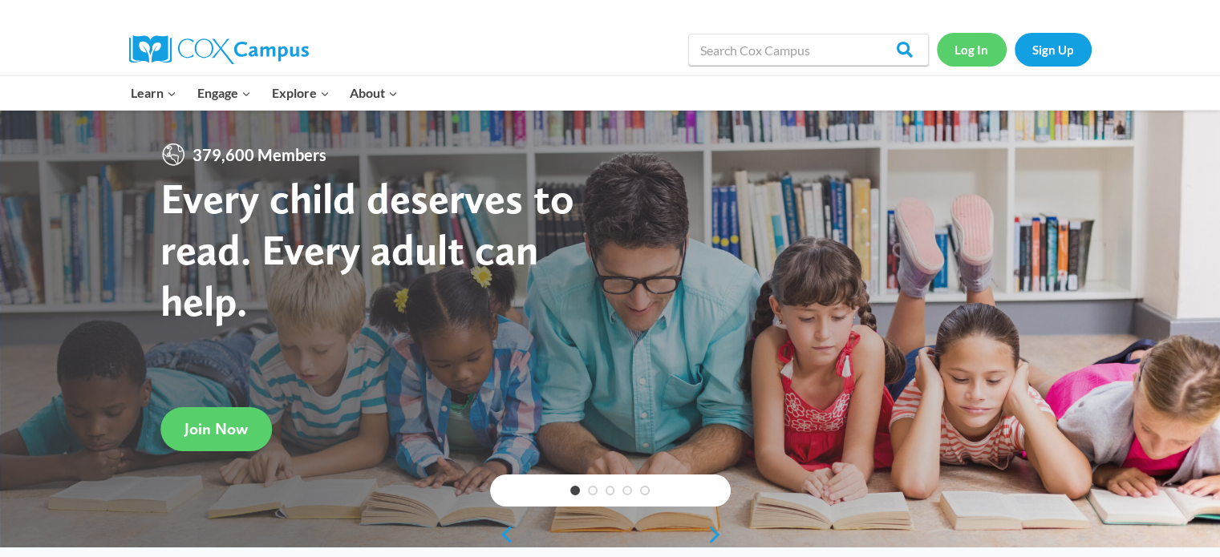
click at [973, 47] on link "Log In" at bounding box center [972, 49] width 70 height 33
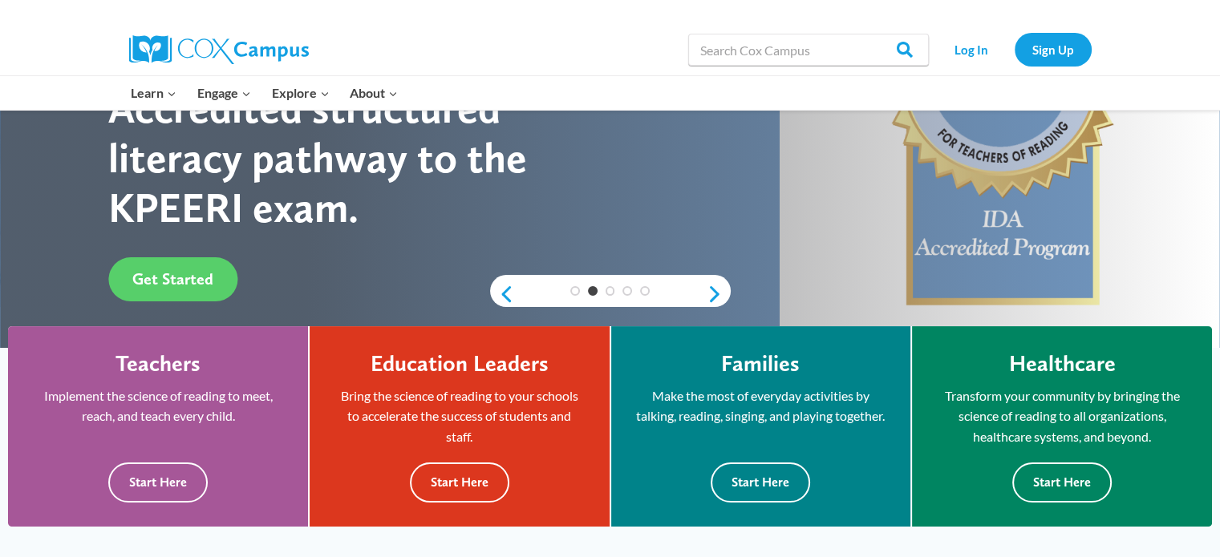
scroll to position [321, 0]
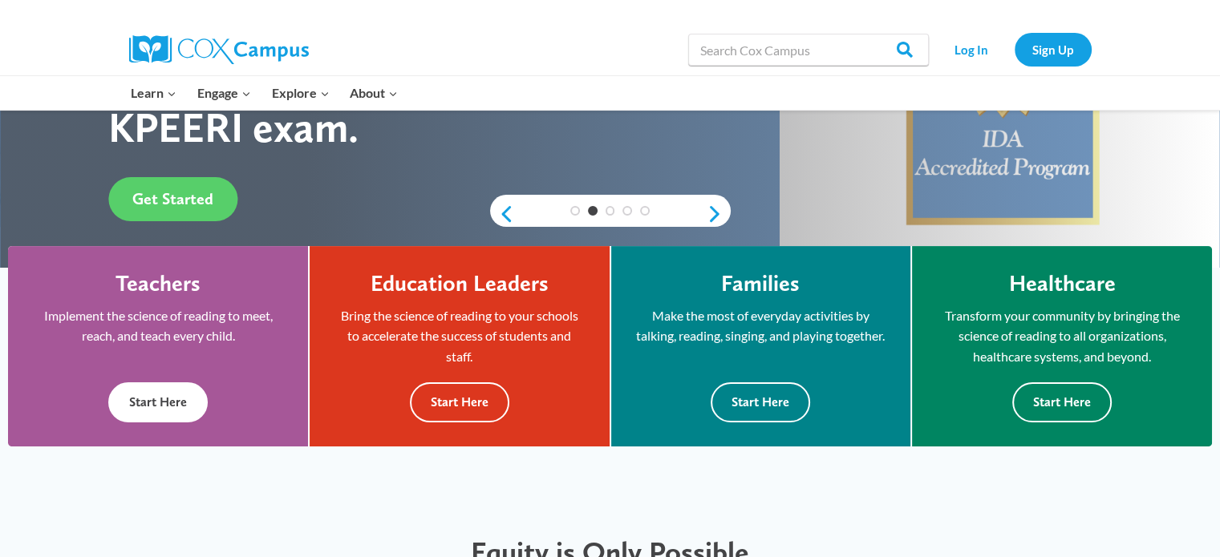
click at [160, 400] on button "Start Here" at bounding box center [157, 401] width 99 height 39
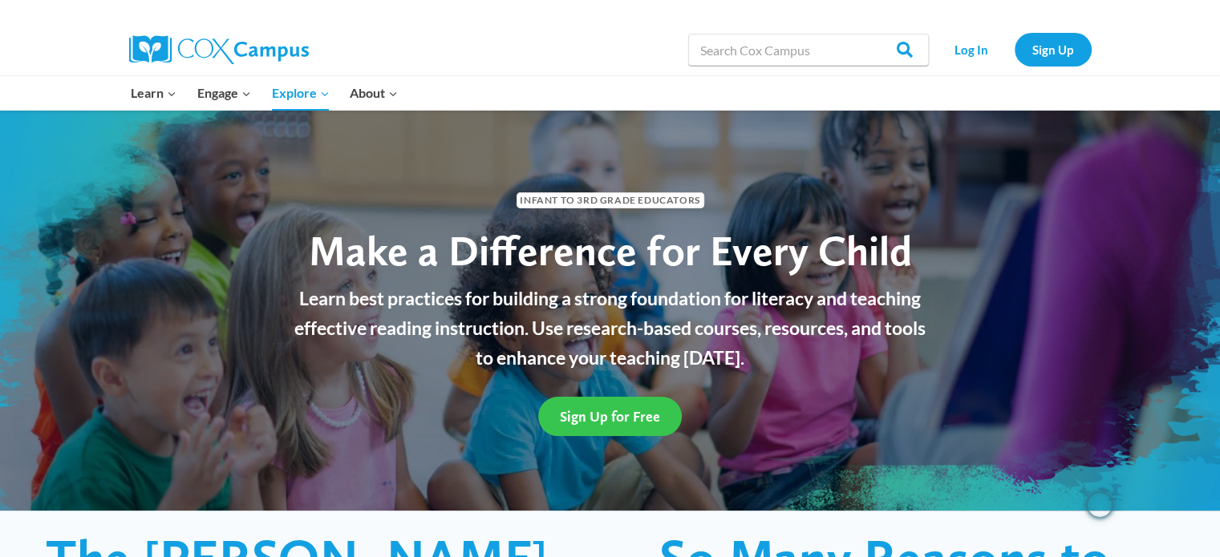
click at [597, 422] on span "Sign Up for Free" at bounding box center [610, 416] width 100 height 17
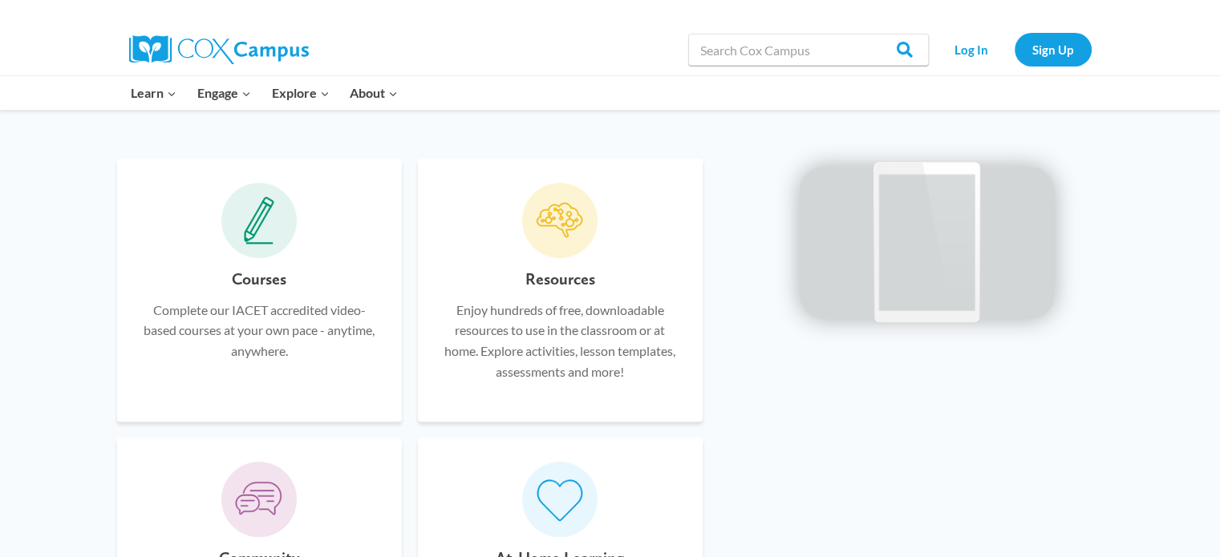
scroll to position [882, 0]
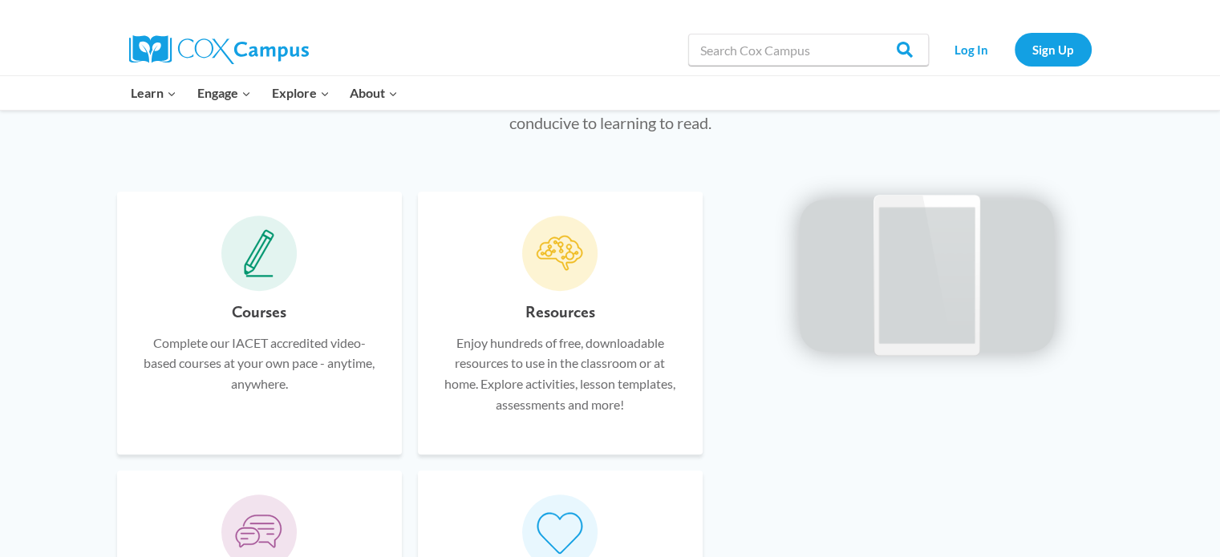
click at [261, 316] on h6 "Courses" at bounding box center [259, 312] width 55 height 26
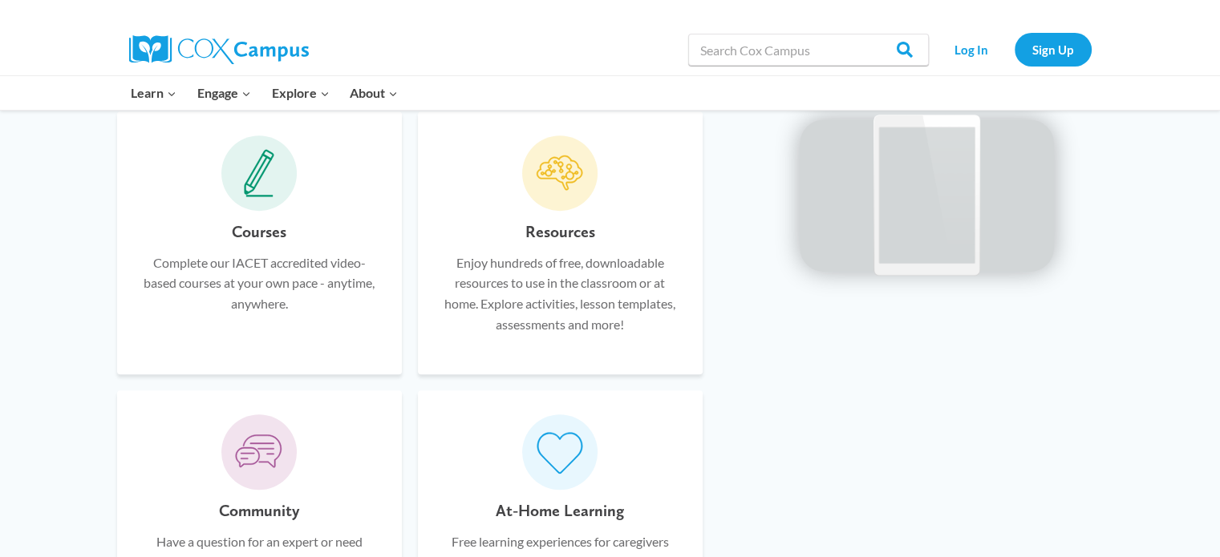
click at [326, 314] on div "Courses Complete our IACET accredited video-based courses at your own pace - an…" at bounding box center [259, 285] width 237 height 132
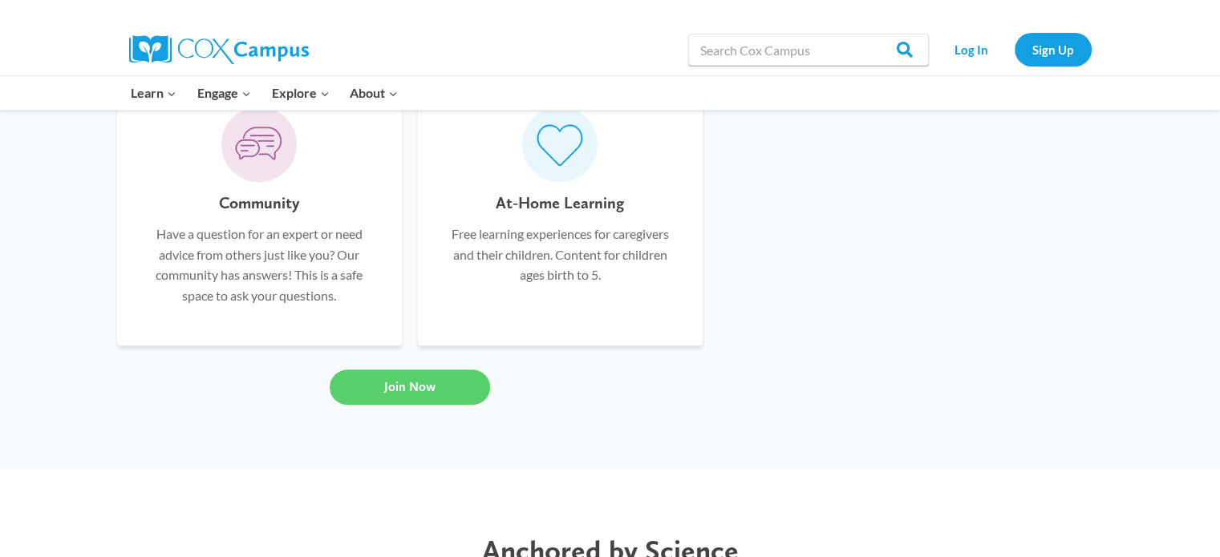
scroll to position [1363, 0]
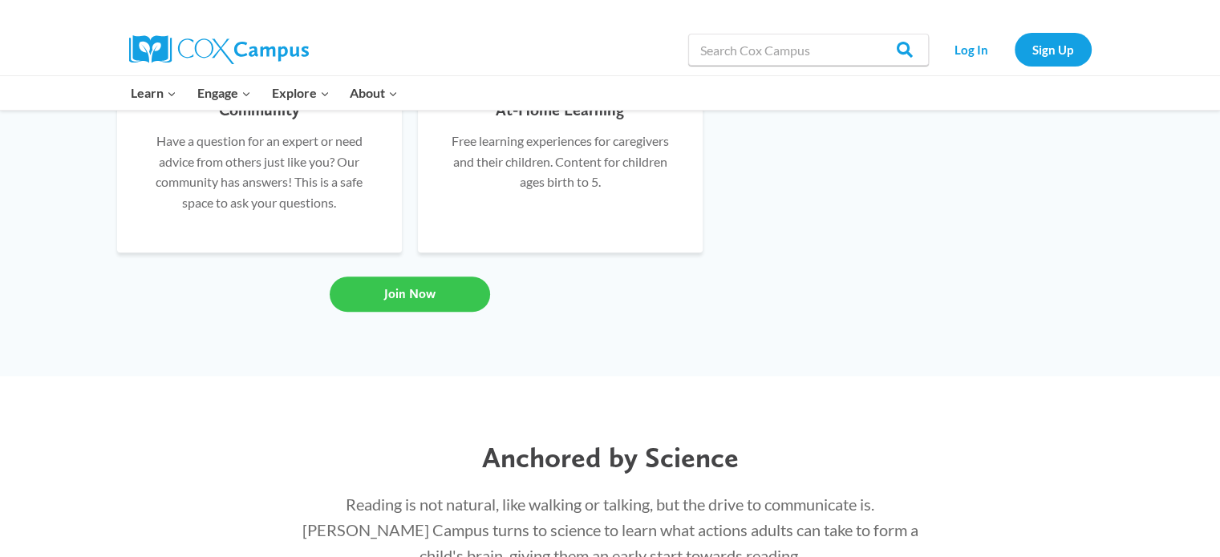
click at [404, 306] on link "Join Now" at bounding box center [410, 294] width 160 height 35
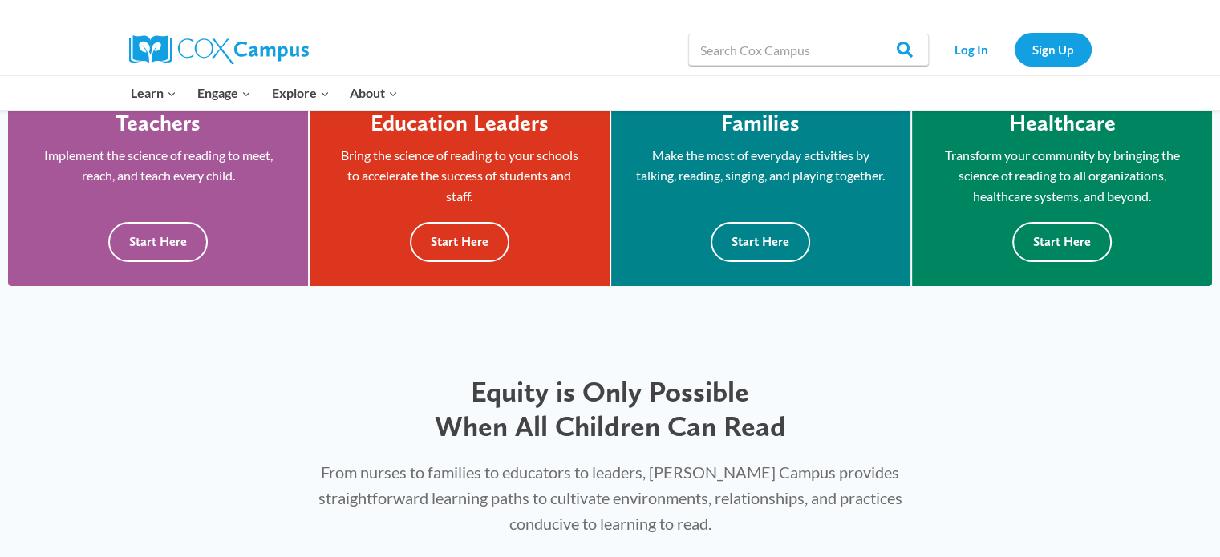
scroll to position [0, 0]
